Goal: Task Accomplishment & Management: Complete application form

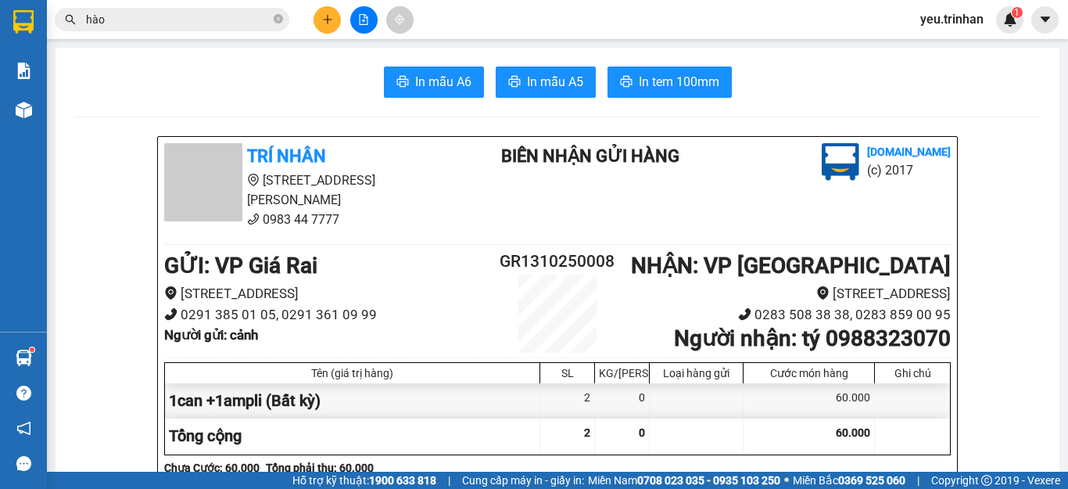
click at [328, 18] on icon "plus" at bounding box center [327, 19] width 1 height 9
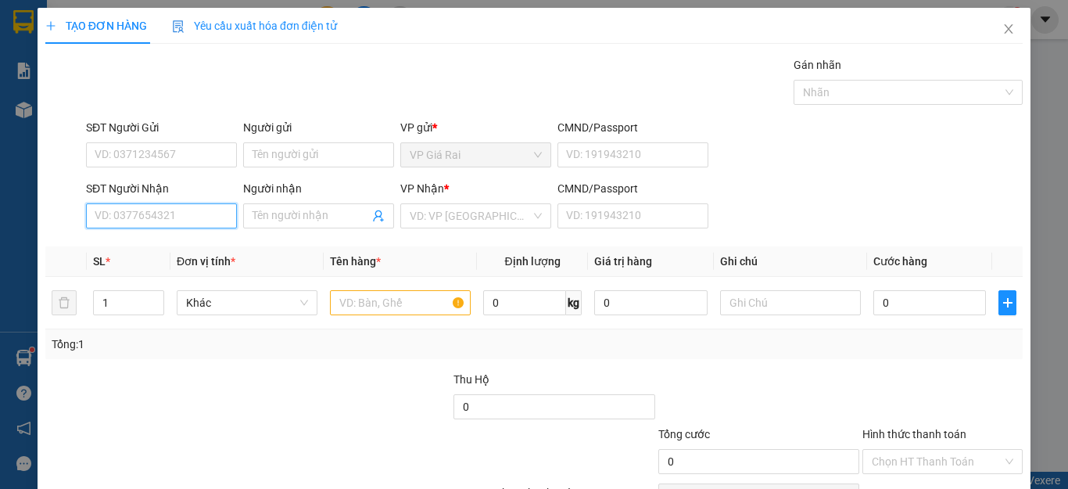
click at [192, 217] on input "SĐT Người Nhận" at bounding box center [161, 215] width 151 height 25
type input "0394786366"
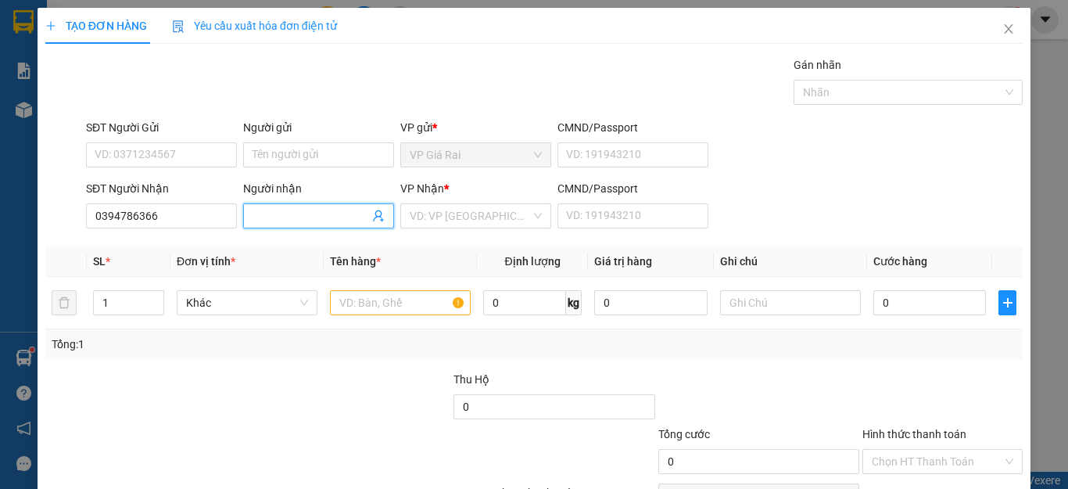
click at [284, 209] on input "Người nhận" at bounding box center [311, 215] width 116 height 17
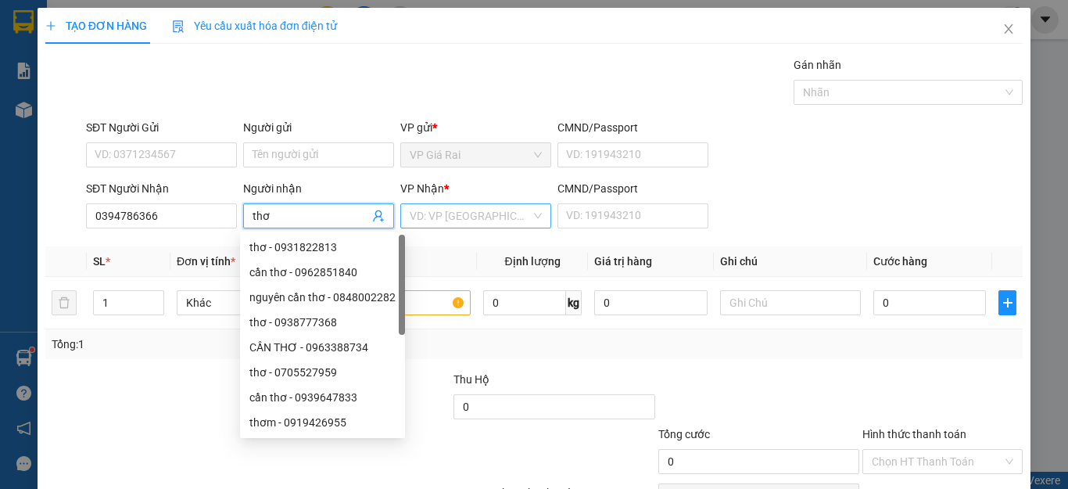
type input "thơ"
click at [461, 213] on input "search" at bounding box center [470, 215] width 121 height 23
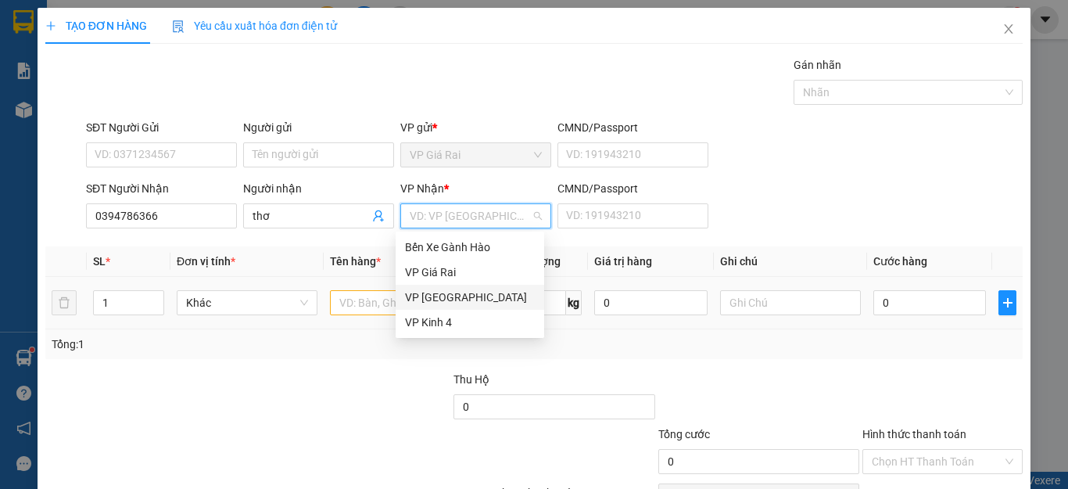
drag, startPoint x: 451, startPoint y: 297, endPoint x: 330, endPoint y: 322, distance: 123.7
click at [450, 297] on div "VP [GEOGRAPHIC_DATA]" at bounding box center [470, 296] width 130 height 17
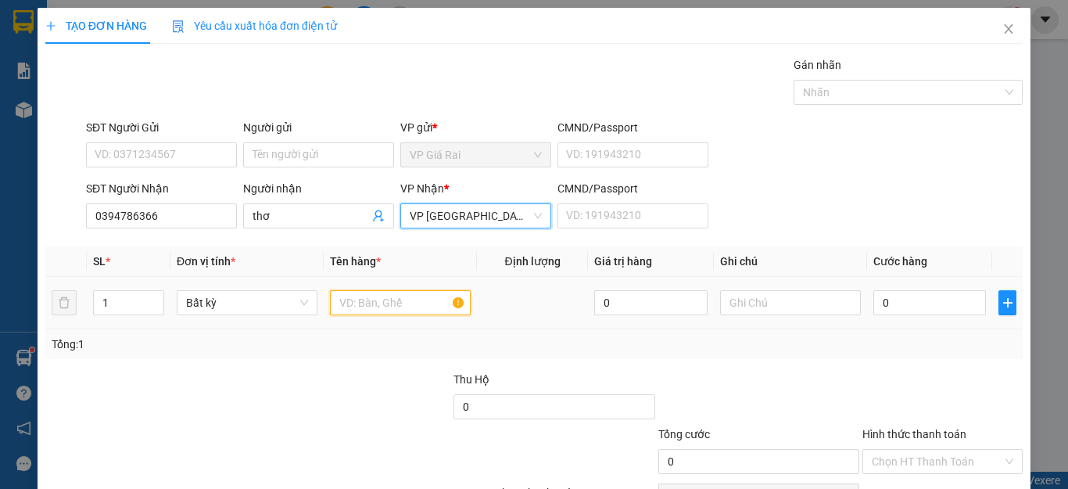
click at [342, 310] on input "text" at bounding box center [400, 302] width 141 height 25
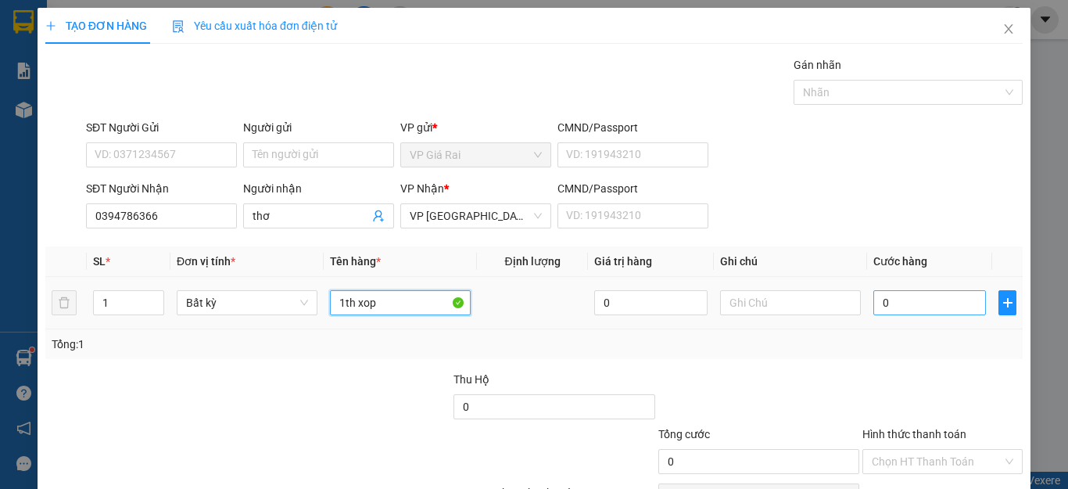
type input "1th xop"
click at [940, 299] on input "0" at bounding box center [929, 302] width 113 height 25
type input "4"
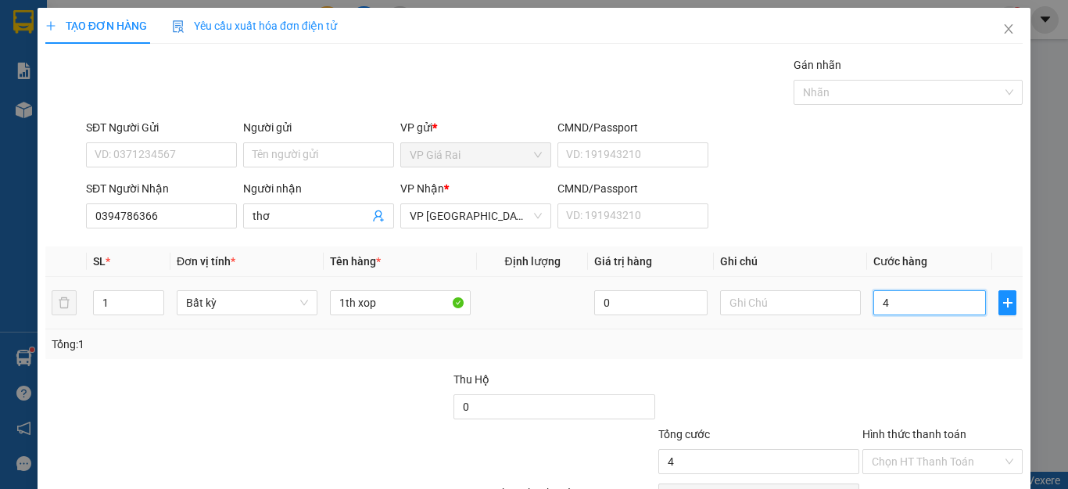
type input "40"
type input "400"
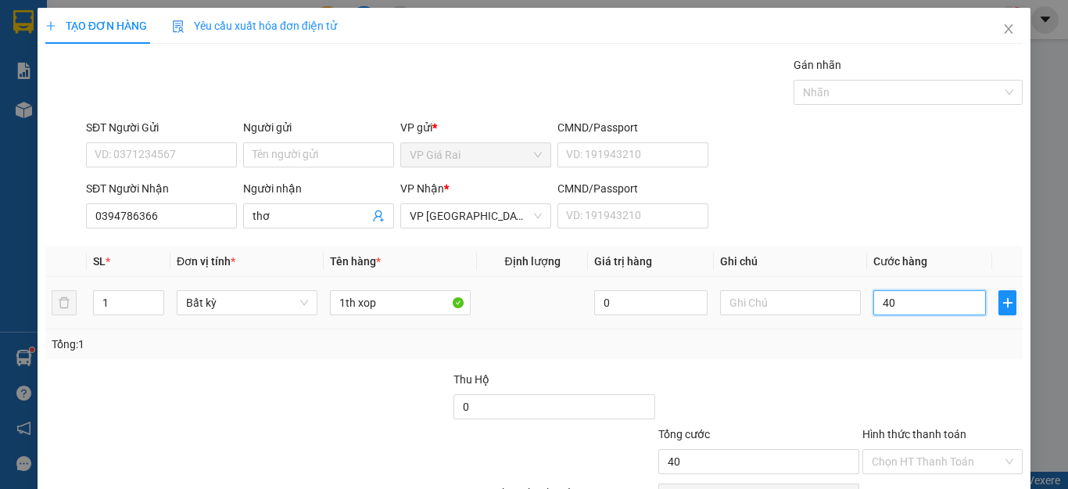
type input "400"
type input "4.000"
type input "40.000"
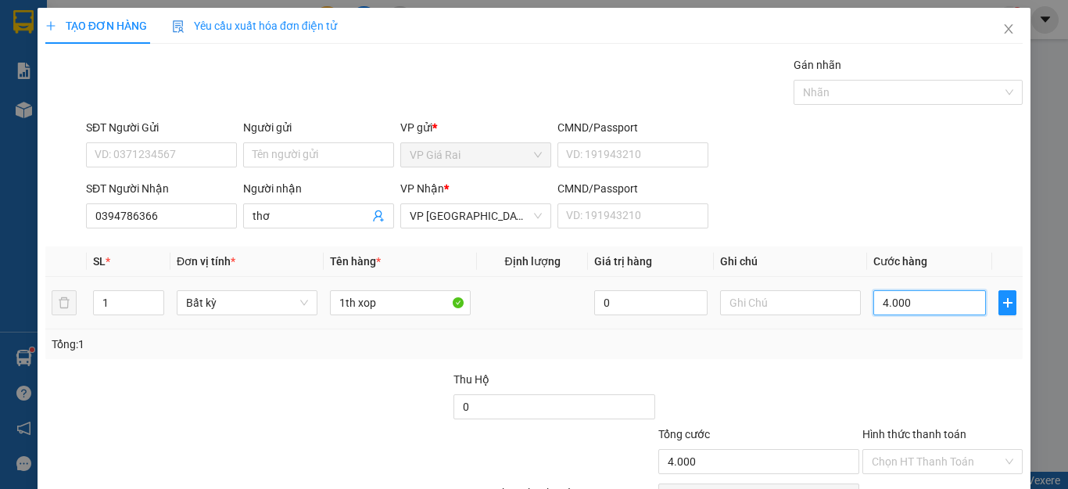
type input "40.000"
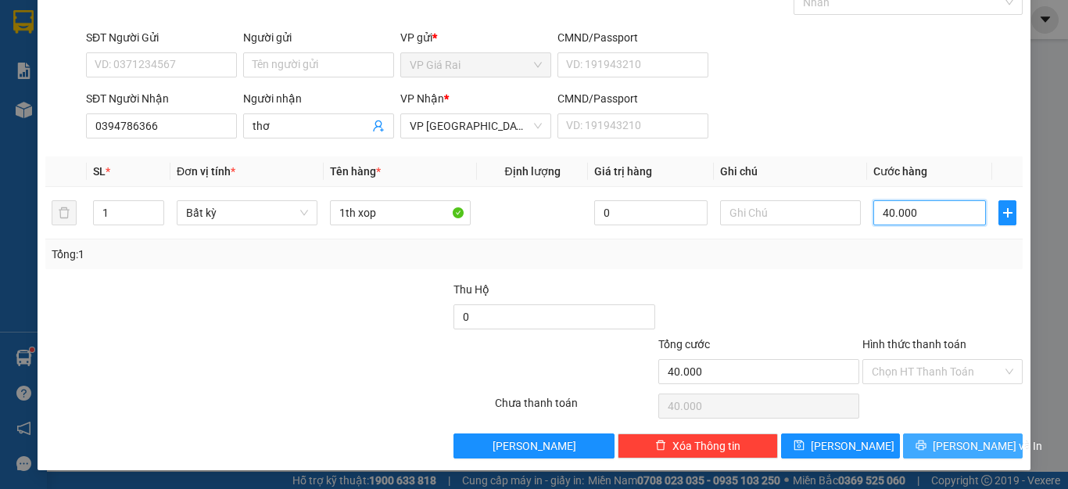
type input "40.000"
click at [968, 455] on button "[PERSON_NAME] và In" at bounding box center [963, 445] width 120 height 25
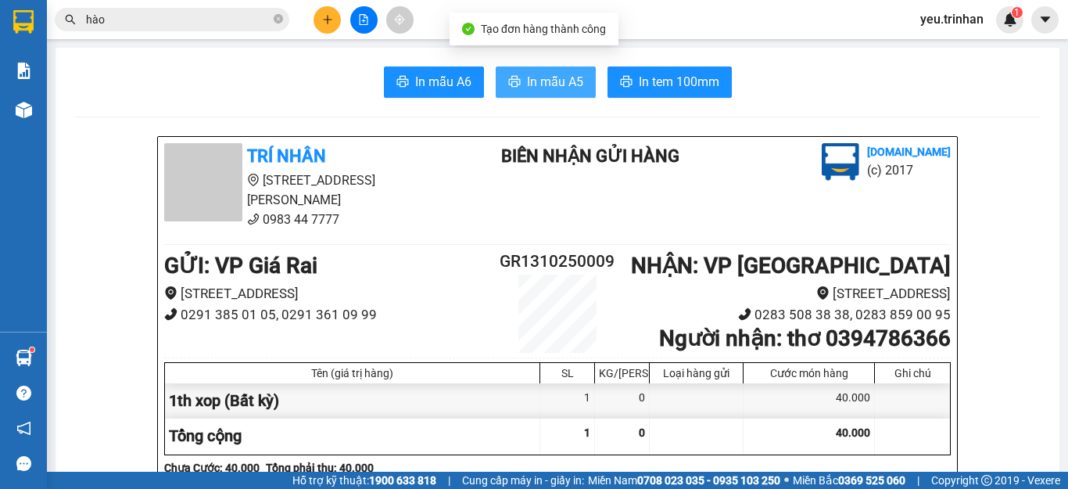
click at [527, 77] on span "In mẫu A5" at bounding box center [555, 82] width 56 height 20
click at [508, 23] on div "Kết quả tìm kiếm ( 3 ) Bộ lọc Gửi 3 ngày gần nhất Mã ĐH Trạng thái Món hàng Thu…" at bounding box center [534, 19] width 1068 height 39
click at [324, 16] on icon "plus" at bounding box center [327, 19] width 11 height 11
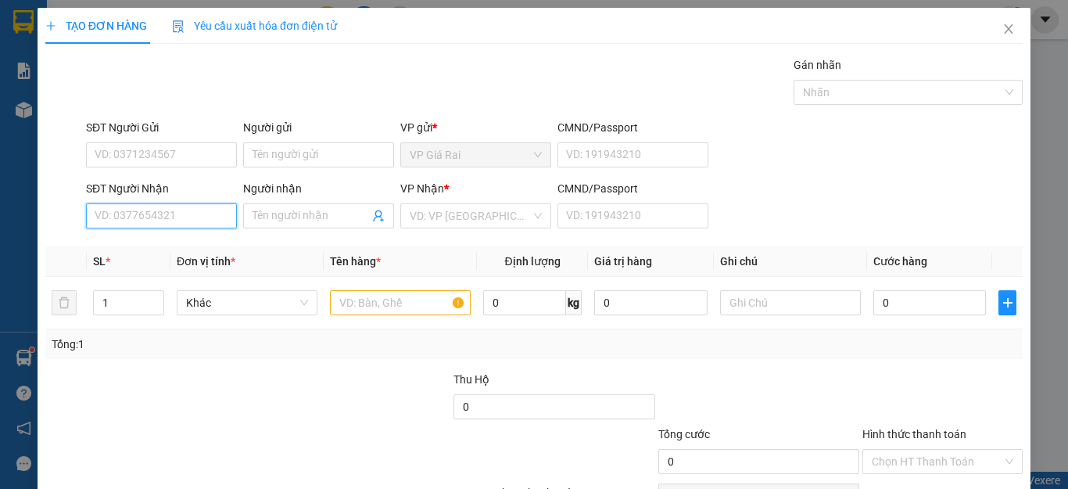
click at [204, 223] on input "SĐT Người Nhận" at bounding box center [161, 215] width 151 height 25
click at [267, 219] on input "Người nhận" at bounding box center [311, 215] width 116 height 17
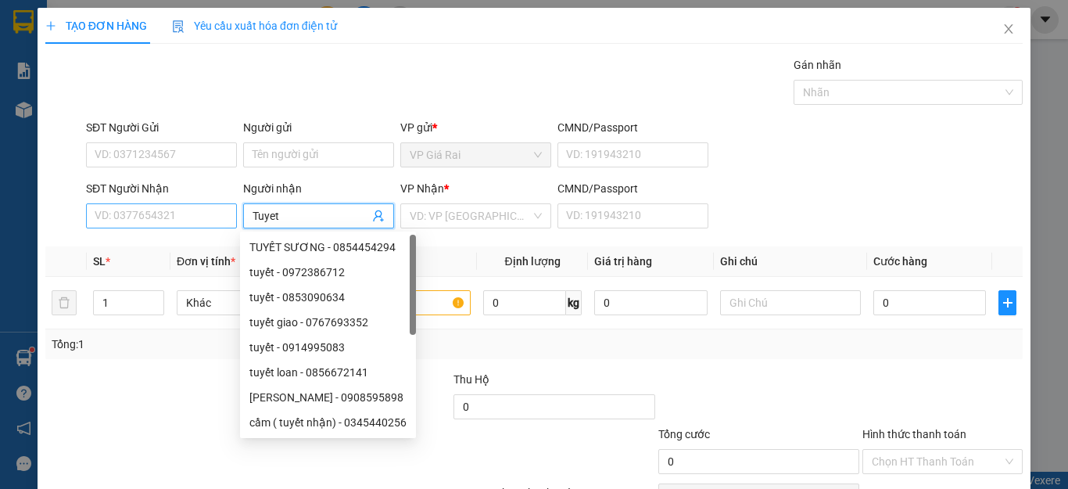
type input "Tuyet"
click at [156, 215] on input "SĐT Người Nhận" at bounding box center [161, 215] width 151 height 25
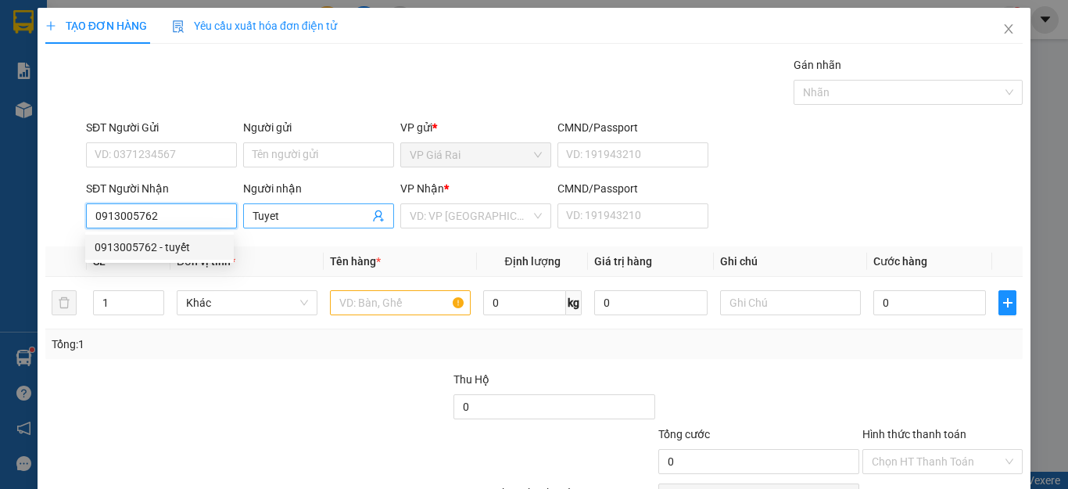
type input "0913005762"
click at [303, 214] on input "Tuyet" at bounding box center [311, 215] width 116 height 17
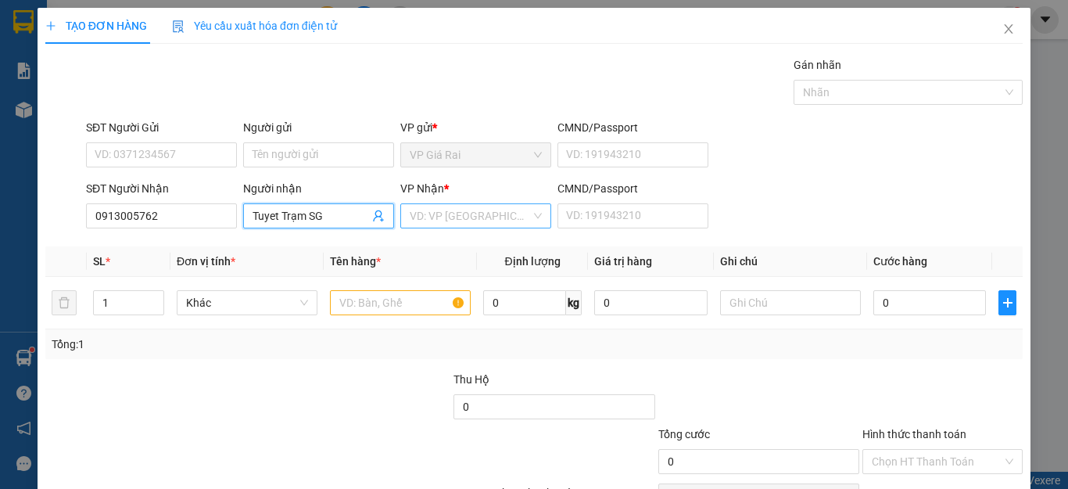
type input "Tuyet Trạm SG"
click at [425, 211] on input "search" at bounding box center [470, 215] width 121 height 23
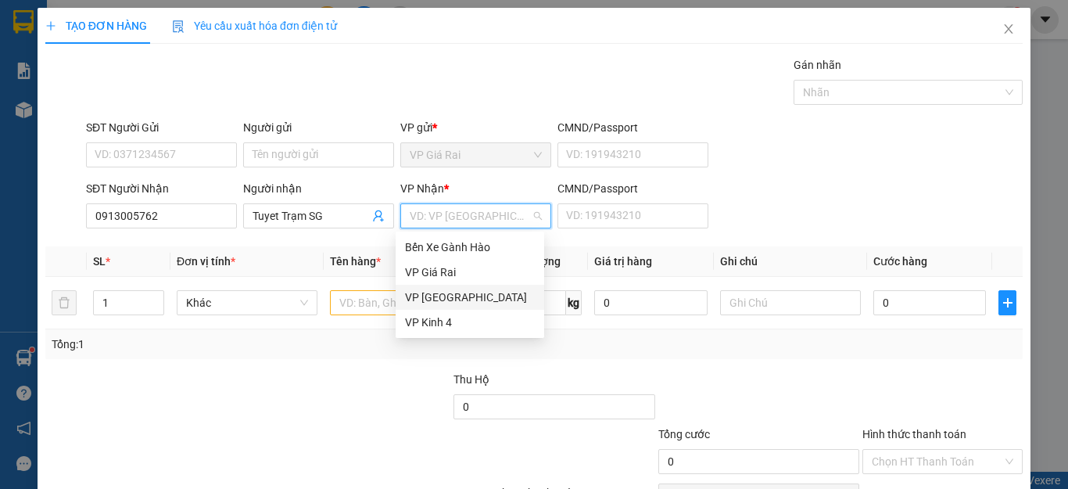
click at [450, 288] on div "VP [GEOGRAPHIC_DATA]" at bounding box center [470, 296] width 130 height 17
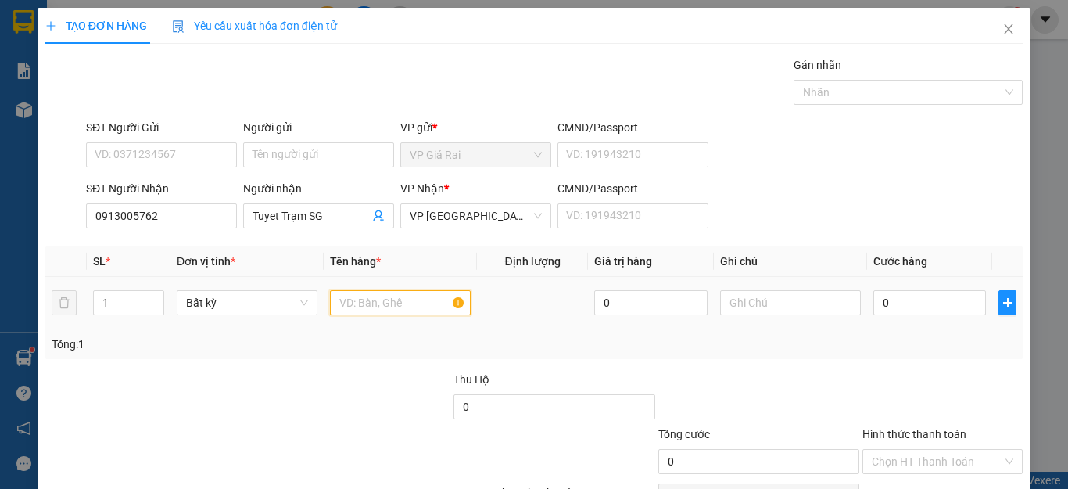
click at [346, 307] on input "text" at bounding box center [400, 302] width 141 height 25
type input "1 CCCD"
click at [915, 302] on input "0" at bounding box center [929, 302] width 113 height 25
type input "2"
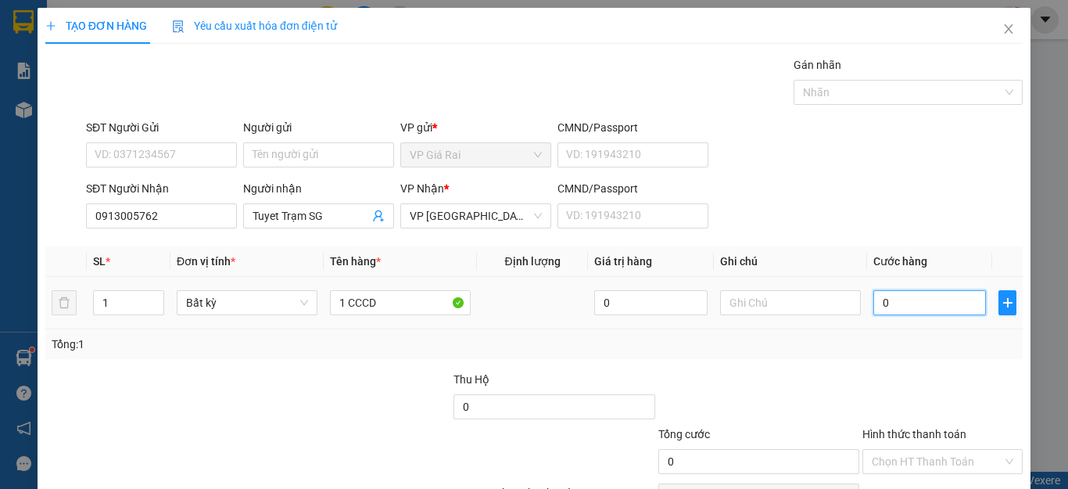
type input "2"
type input "20"
type input "200"
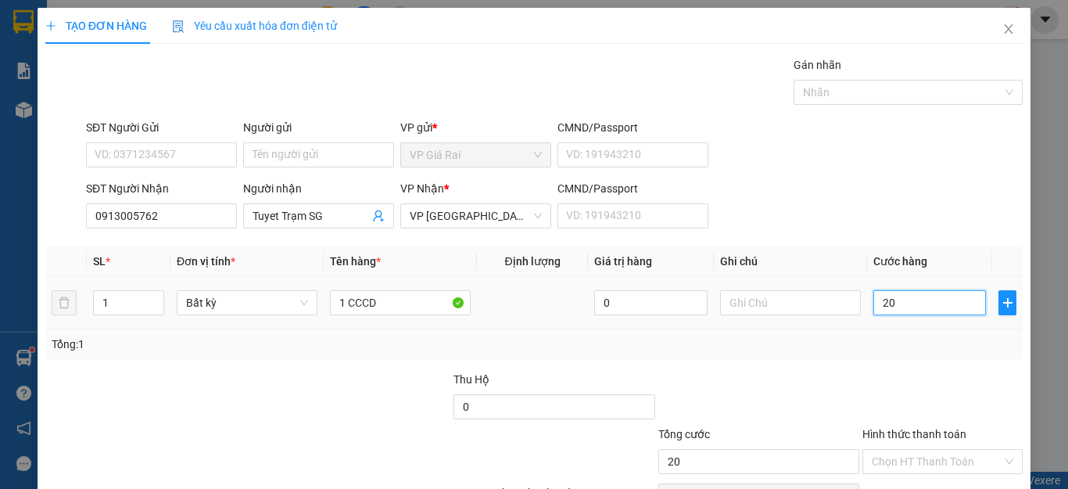
type input "200"
type input "2.000"
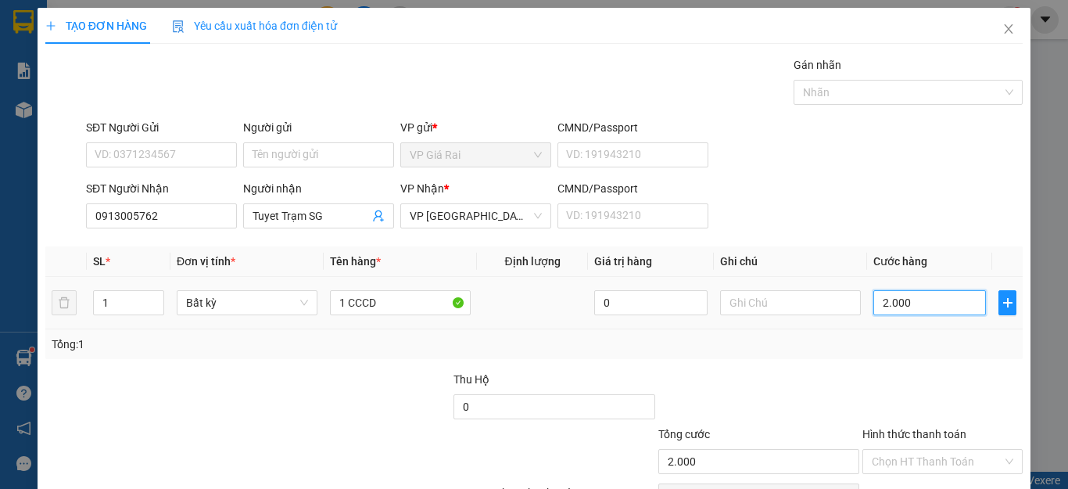
type input "20.000"
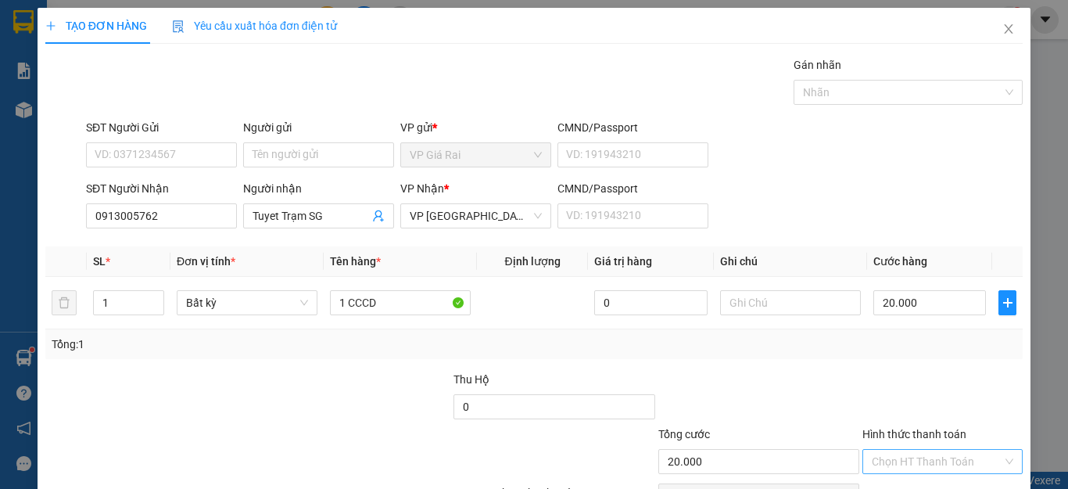
click at [895, 459] on input "Hình thức thanh toán" at bounding box center [937, 461] width 131 height 23
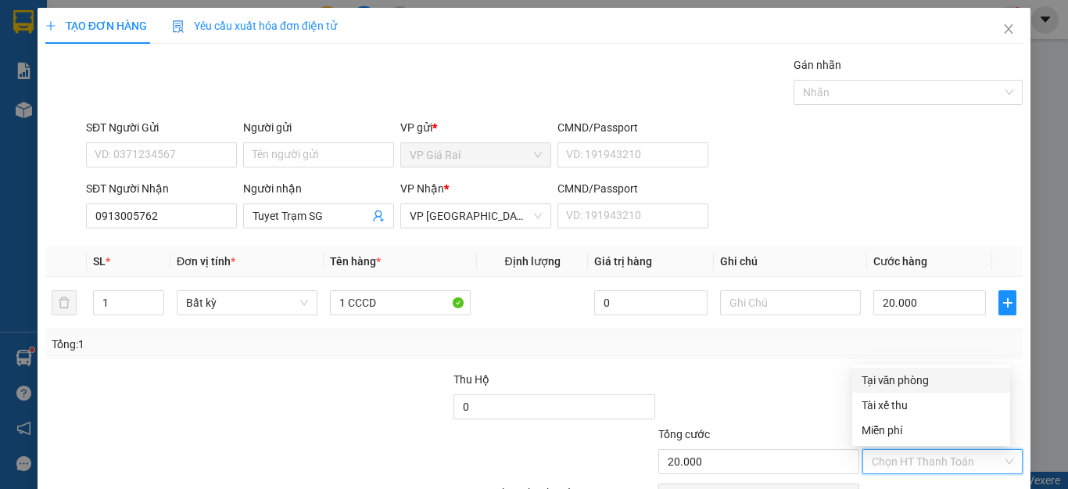
click at [904, 377] on div "Tại văn phòng" at bounding box center [931, 379] width 139 height 17
type input "0"
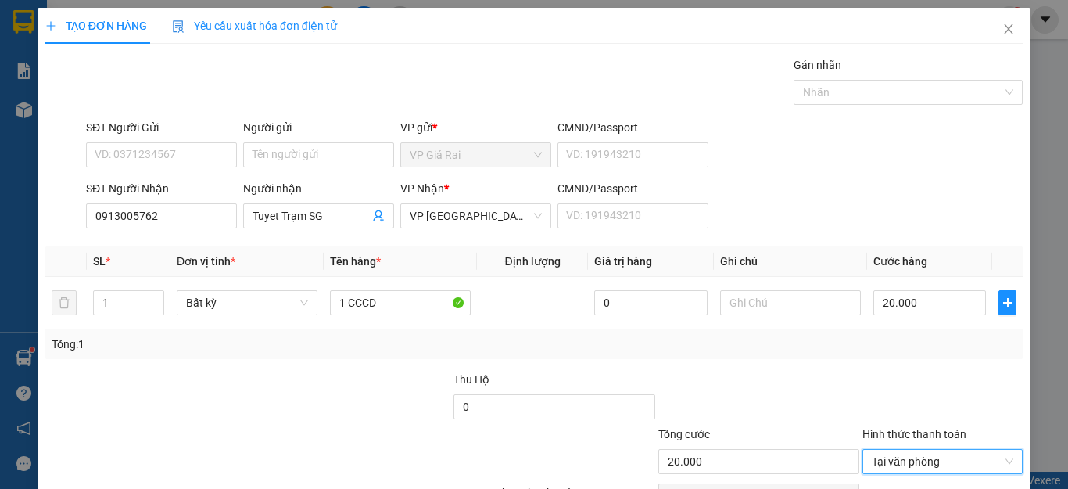
scroll to position [90, 0]
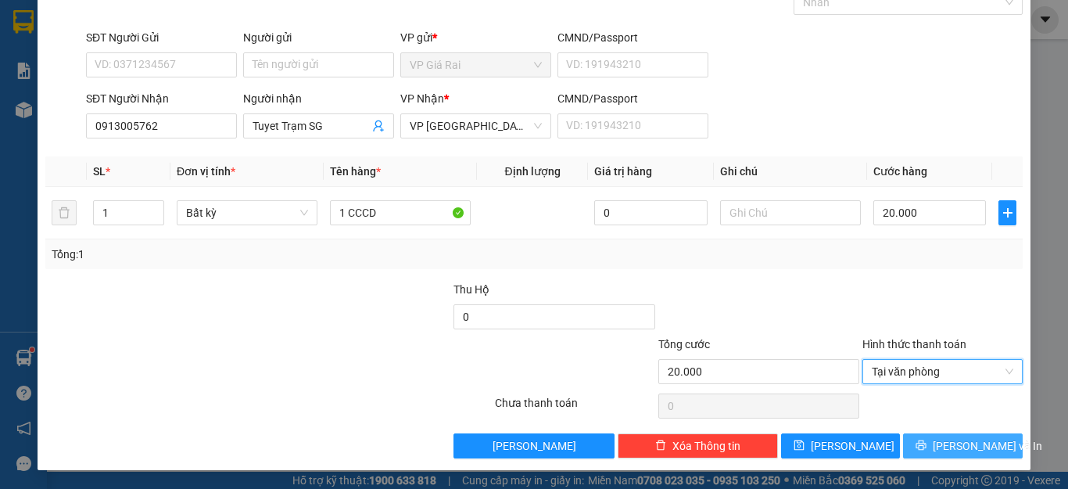
click at [933, 440] on button "[PERSON_NAME] và In" at bounding box center [963, 445] width 120 height 25
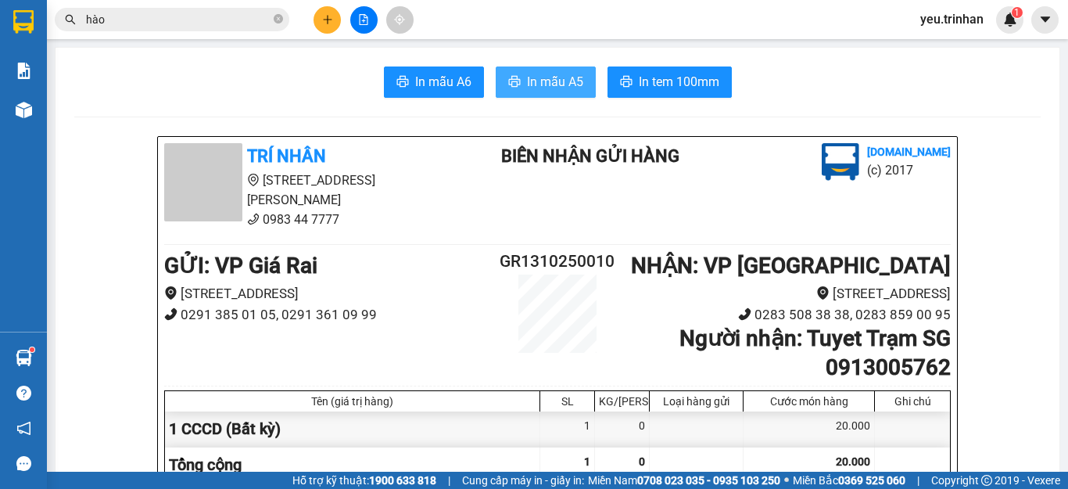
click at [530, 81] on span "In mẫu A5" at bounding box center [555, 82] width 56 height 20
